Goal: Information Seeking & Learning: Learn about a topic

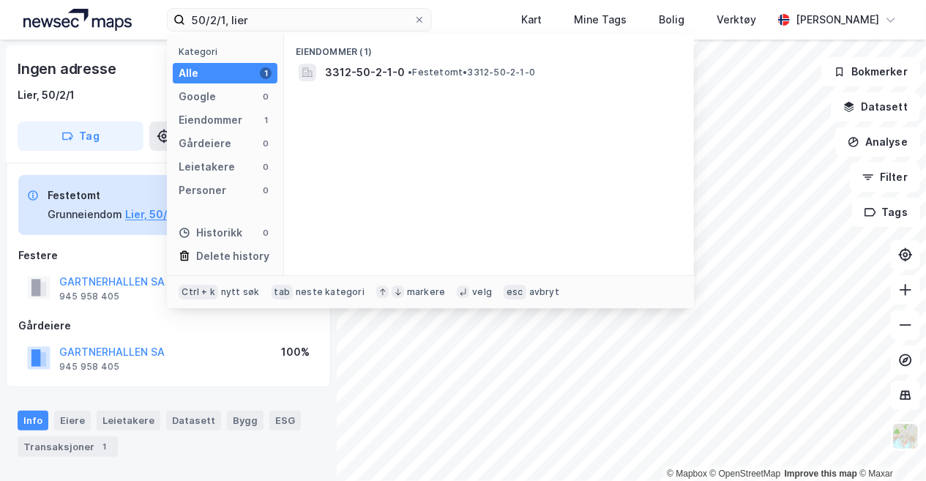
click at [116, 23] on div "50/2/1, lier Kategori Alle 1 Google 0 Eiendommer 1 Gårdeiere 0 Leietakere 0 Per…" at bounding box center [463, 20] width 926 height 40
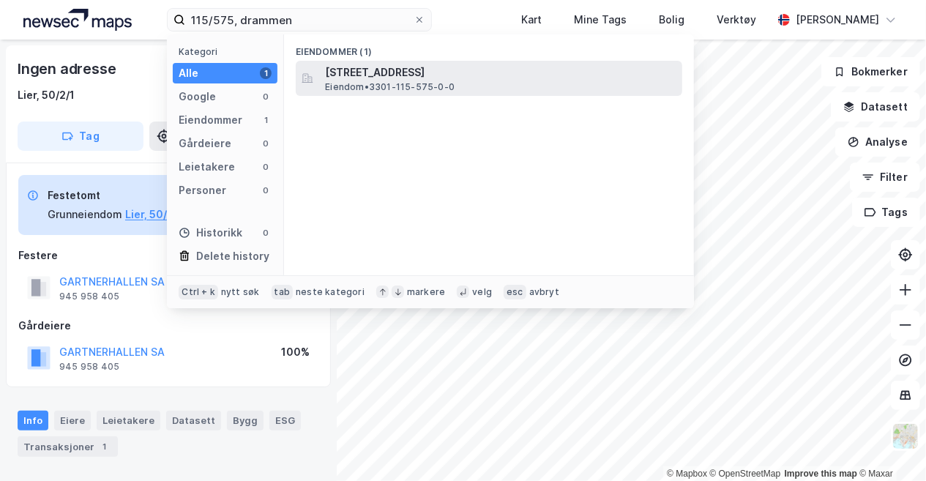
click at [410, 74] on span "[STREET_ADDRESS]" at bounding box center [500, 73] width 351 height 18
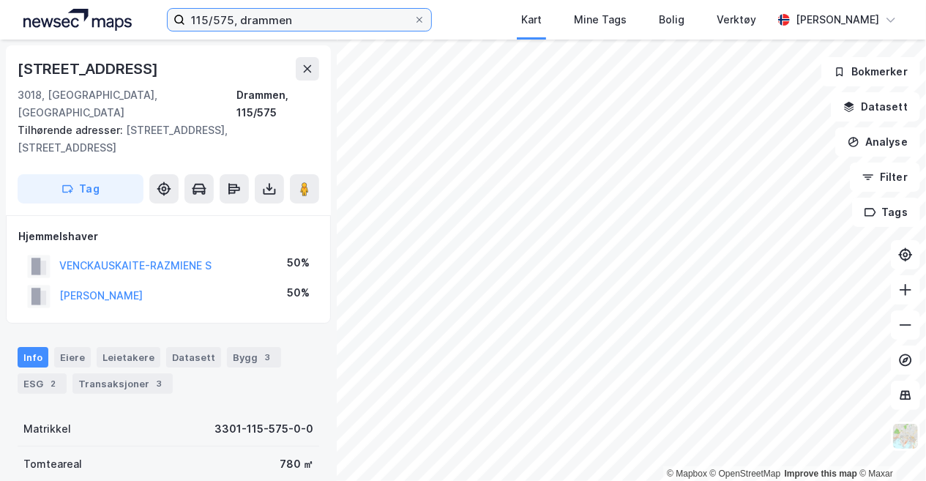
click at [230, 21] on input "115/575, drammen" at bounding box center [299, 20] width 228 height 22
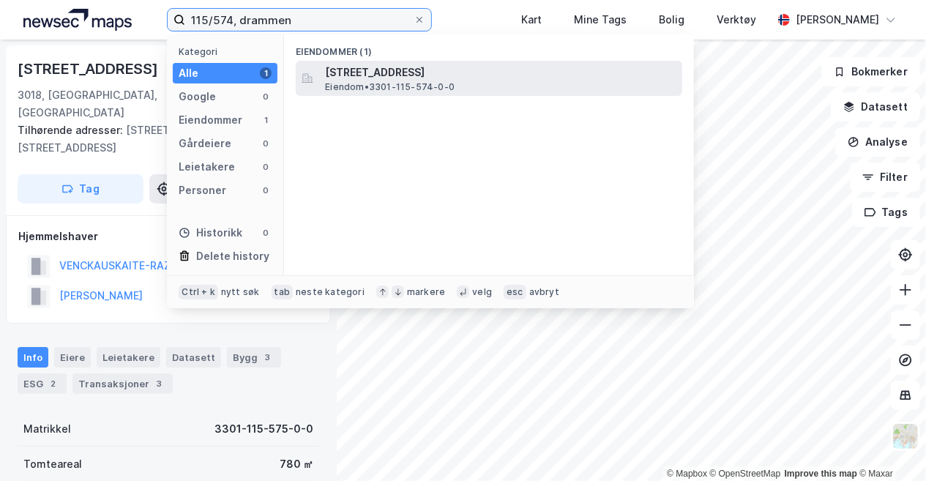
type input "115/574, drammen"
click at [399, 78] on span "[STREET_ADDRESS]" at bounding box center [500, 73] width 351 height 18
